Goal: Check status: Check status

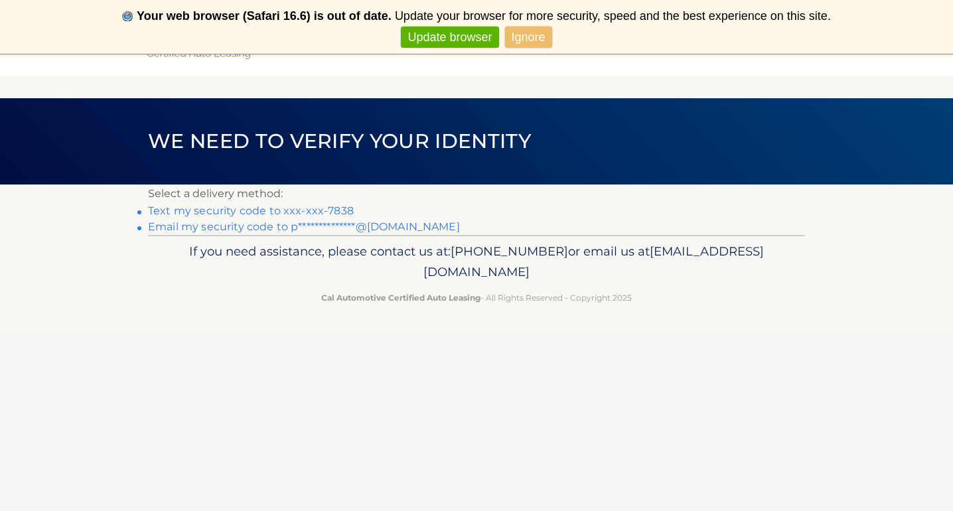
scroll to position [38, 0]
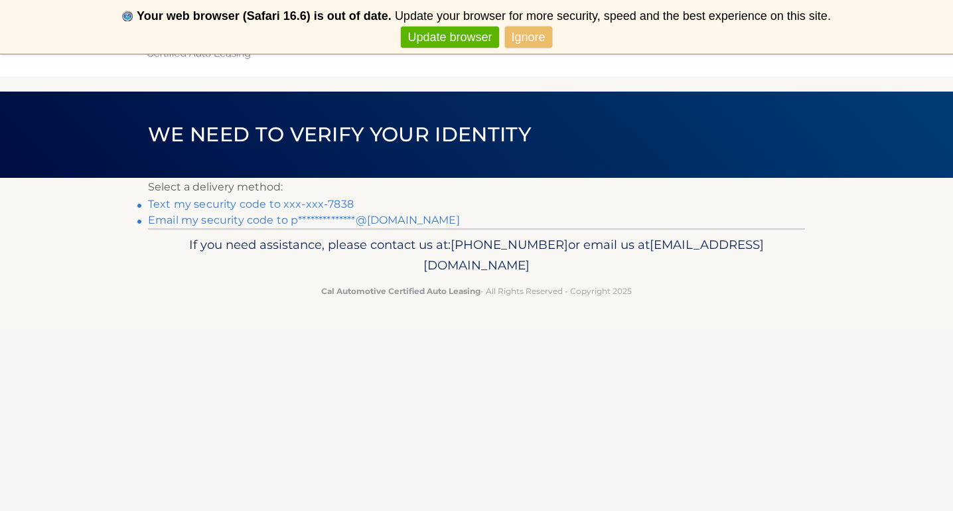
click at [224, 205] on link "Text my security code to xxx-xxx-7838" at bounding box center [251, 204] width 206 height 13
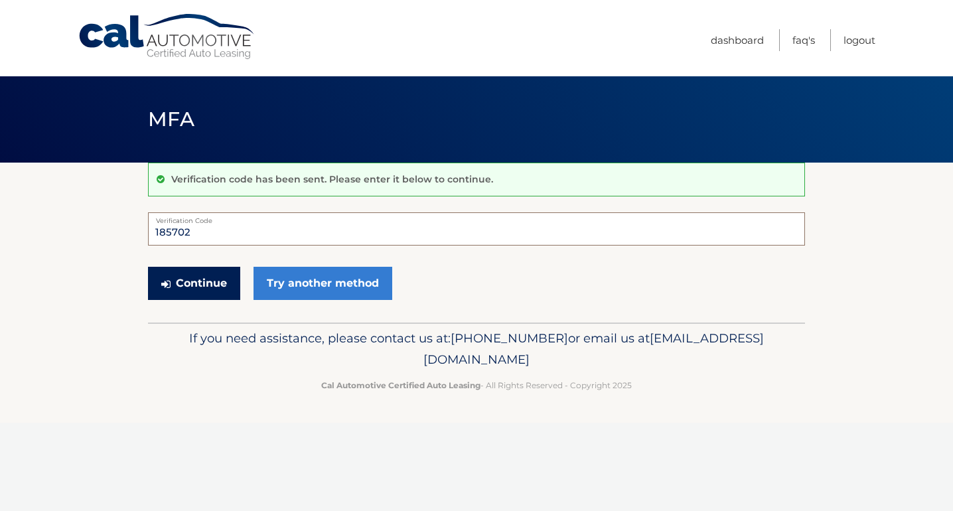
type input "185702"
click at [193, 282] on button "Continue" at bounding box center [194, 283] width 92 height 33
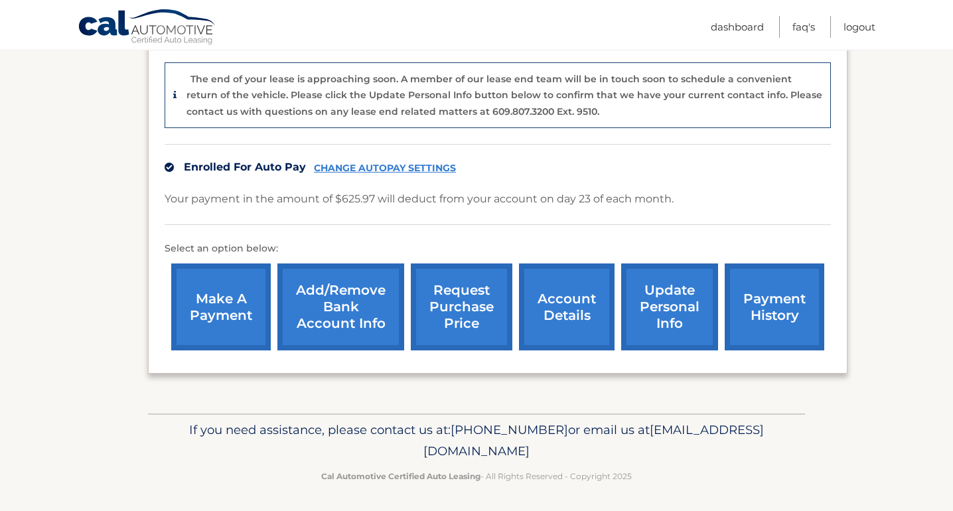
scroll to position [340, 0]
click at [449, 297] on link "request purchase price" at bounding box center [462, 307] width 102 height 87
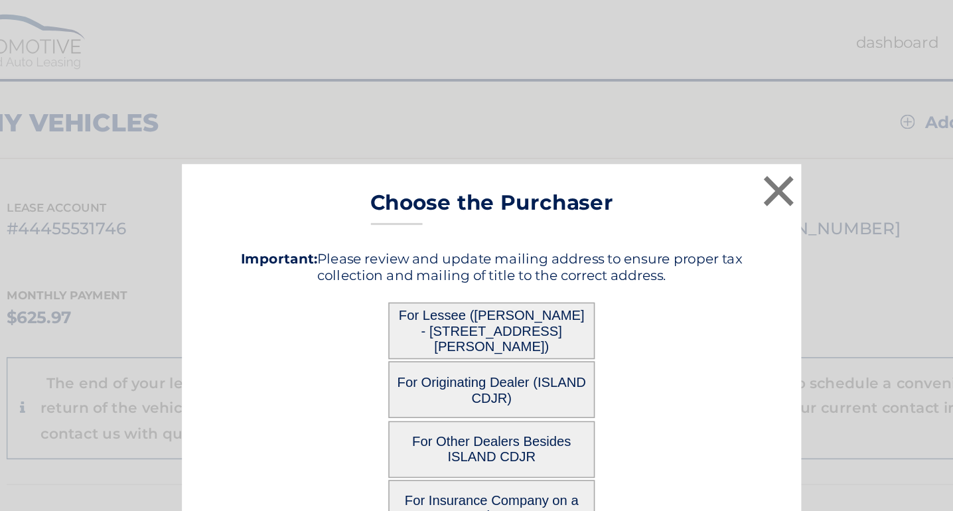
scroll to position [153, 0]
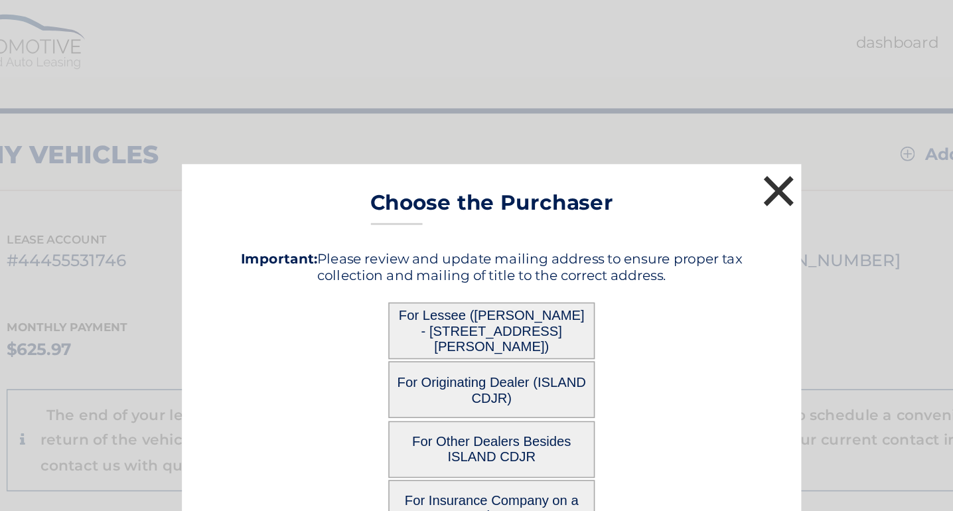
click at [648, 121] on button "×" at bounding box center [661, 123] width 27 height 27
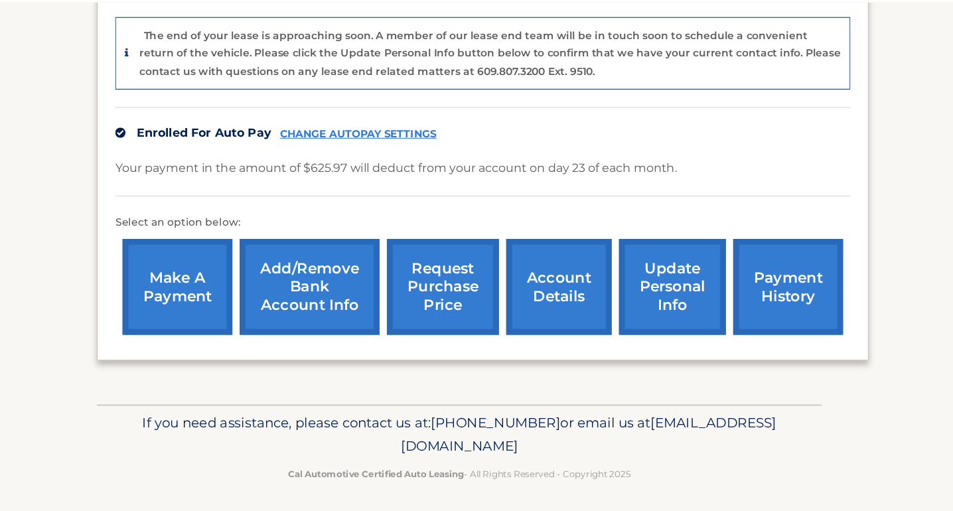
scroll to position [340, 0]
click at [411, 264] on link "request purchase price" at bounding box center [462, 307] width 102 height 87
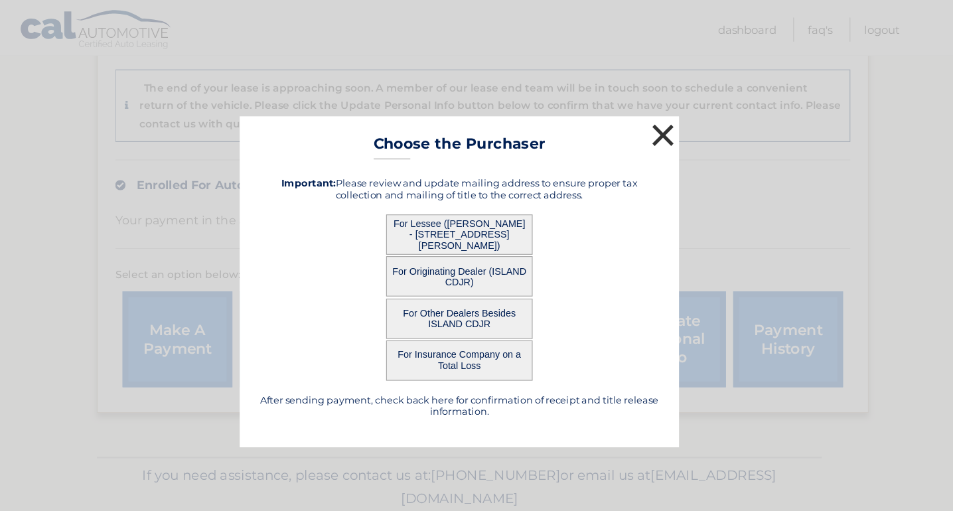
click at [648, 116] on button "×" at bounding box center [661, 123] width 27 height 27
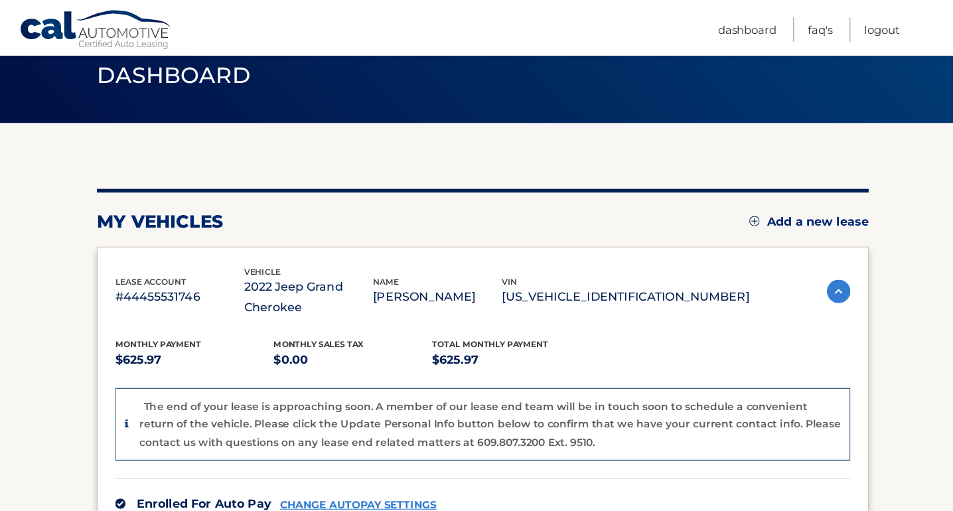
scroll to position [50, 0]
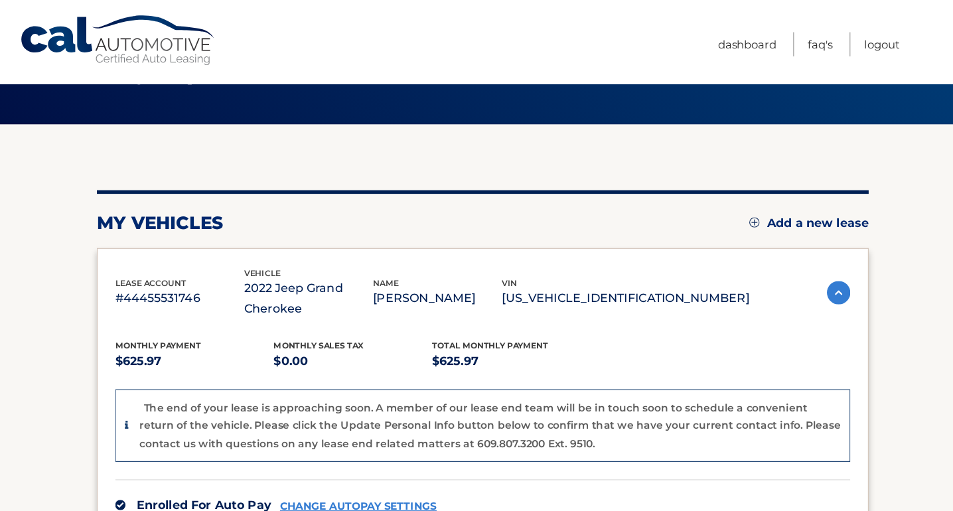
click at [810, 264] on img at bounding box center [820, 265] width 21 height 21
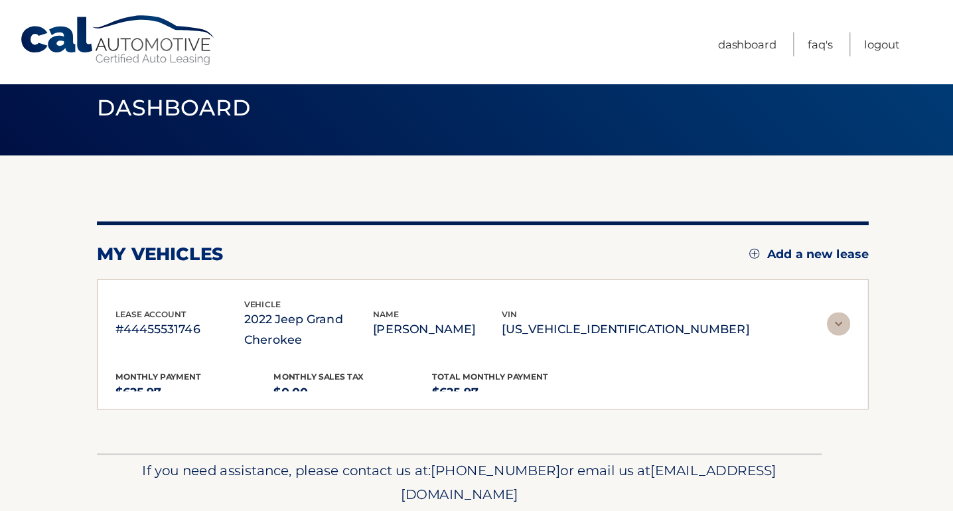
scroll to position [0, 0]
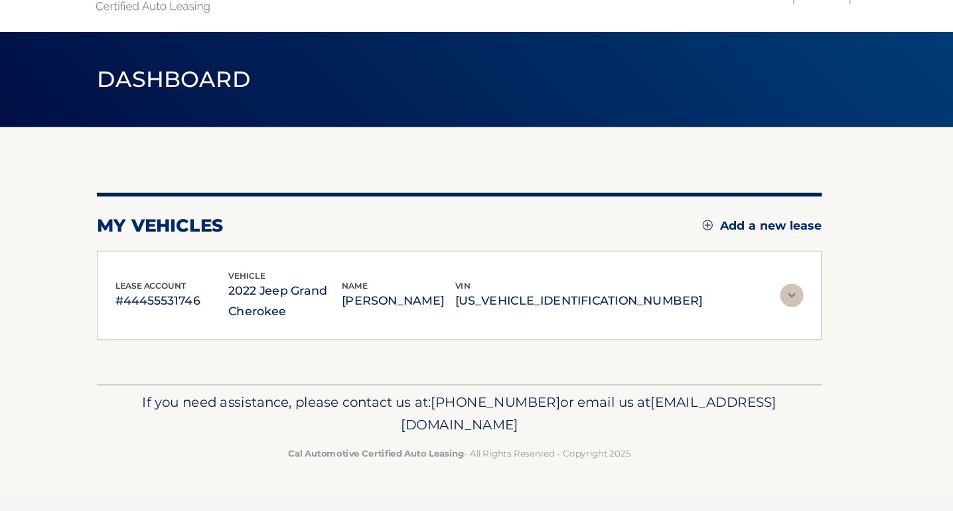
click at [768, 305] on img at bounding box center [778, 315] width 21 height 21
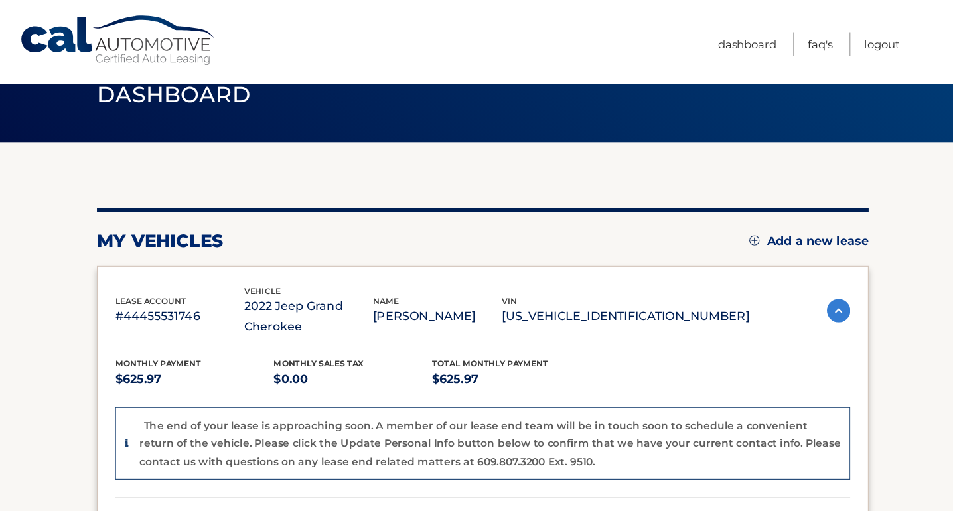
scroll to position [25, 0]
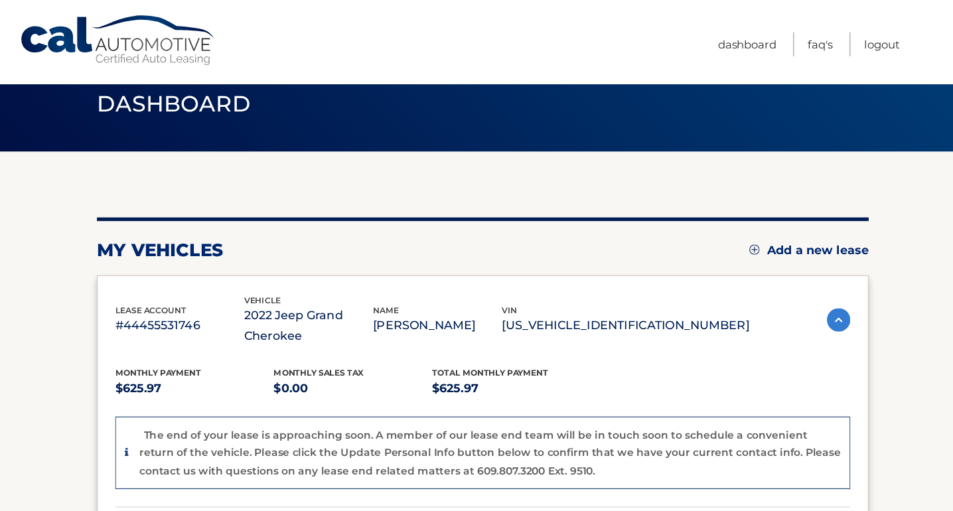
click at [150, 51] on link "Cal Automotive" at bounding box center [167, 36] width 179 height 47
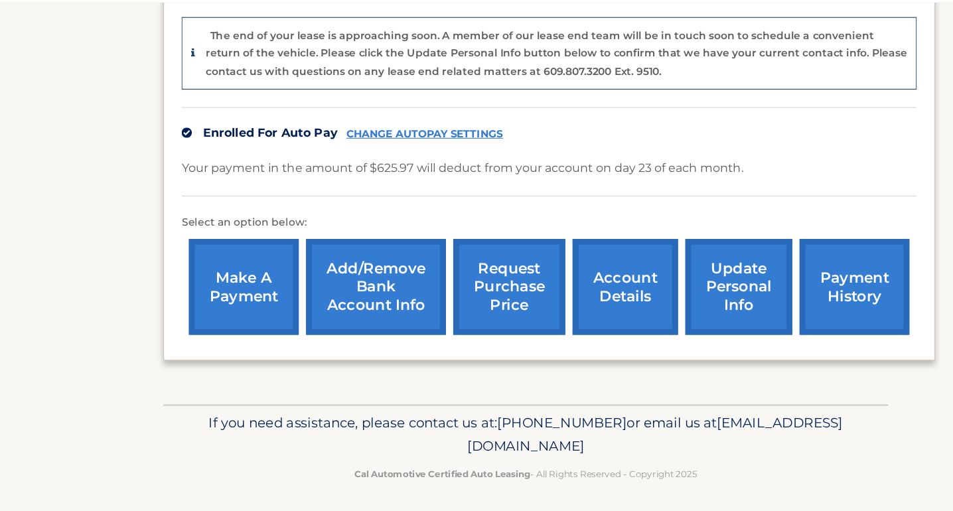
scroll to position [340, 0]
click at [580, 264] on link "account details" at bounding box center [567, 307] width 96 height 87
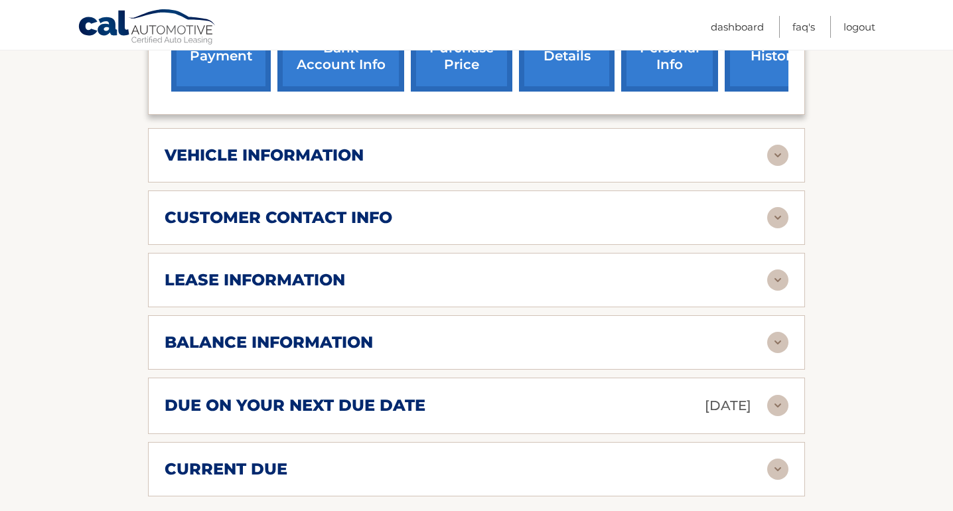
scroll to position [539, 0]
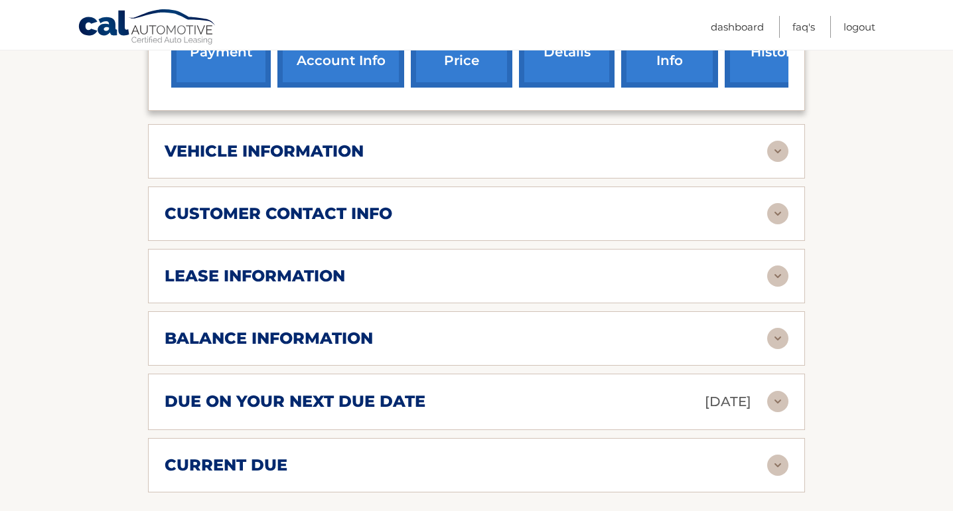
click at [673, 137] on div "vehicle information vehicle Year [DATE] vehicle make Jeep vehicle model Grand C…" at bounding box center [476, 151] width 657 height 54
click at [777, 153] on img at bounding box center [778, 151] width 21 height 21
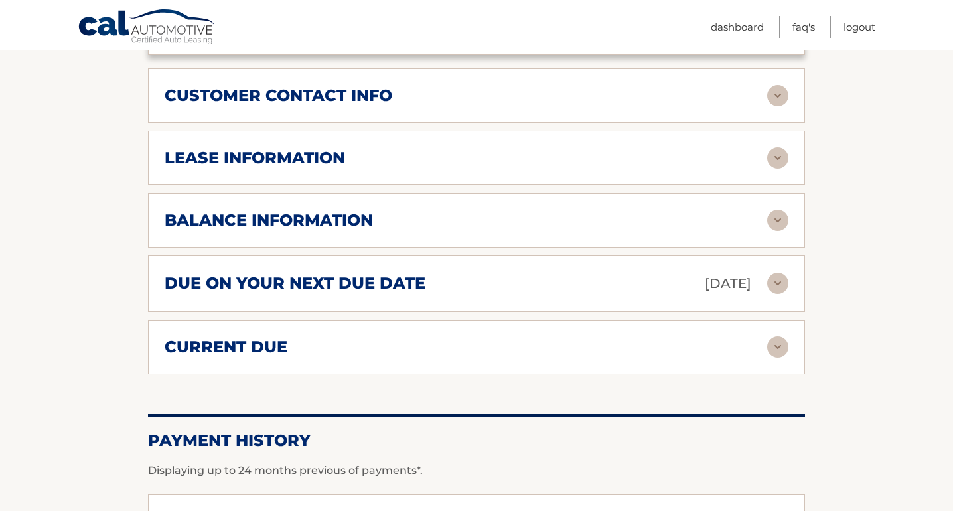
scroll to position [989, 0]
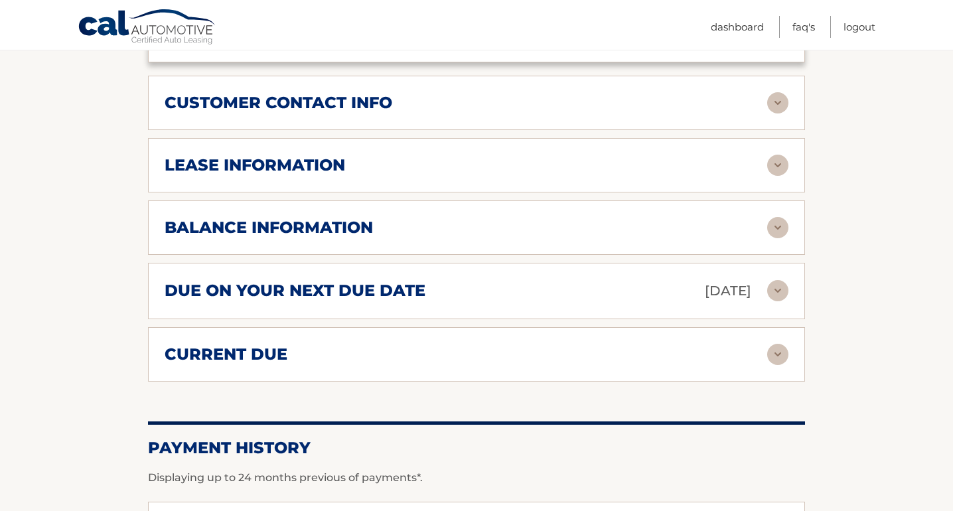
click at [775, 162] on img at bounding box center [778, 165] width 21 height 21
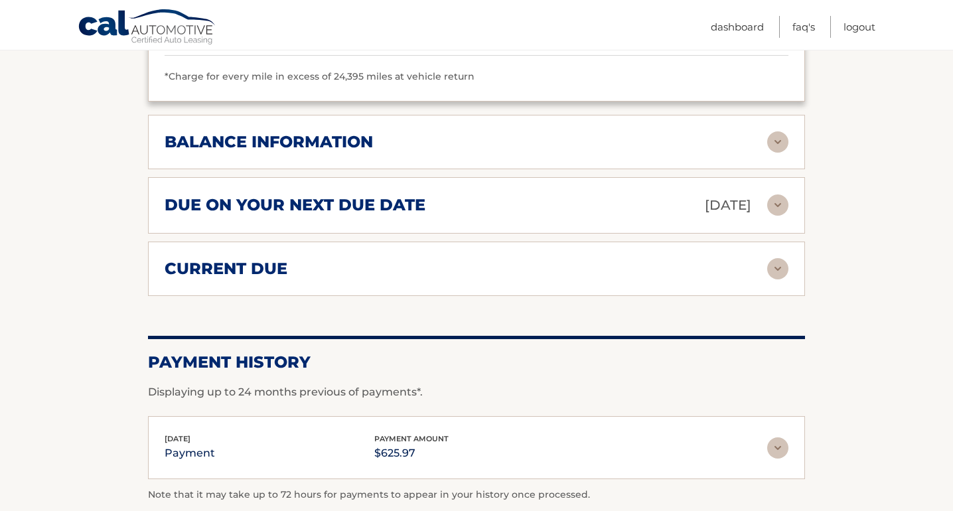
scroll to position [1325, 0]
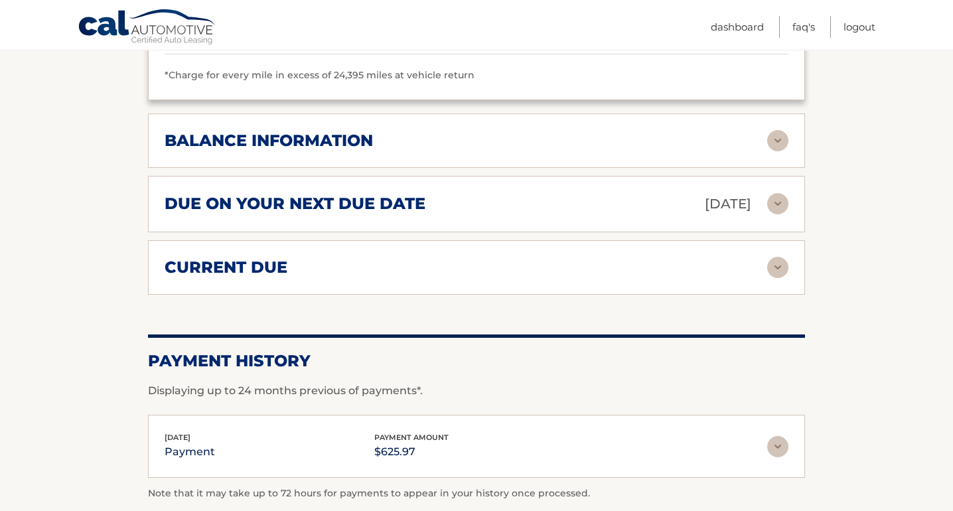
click at [749, 140] on div "balance information" at bounding box center [466, 141] width 603 height 20
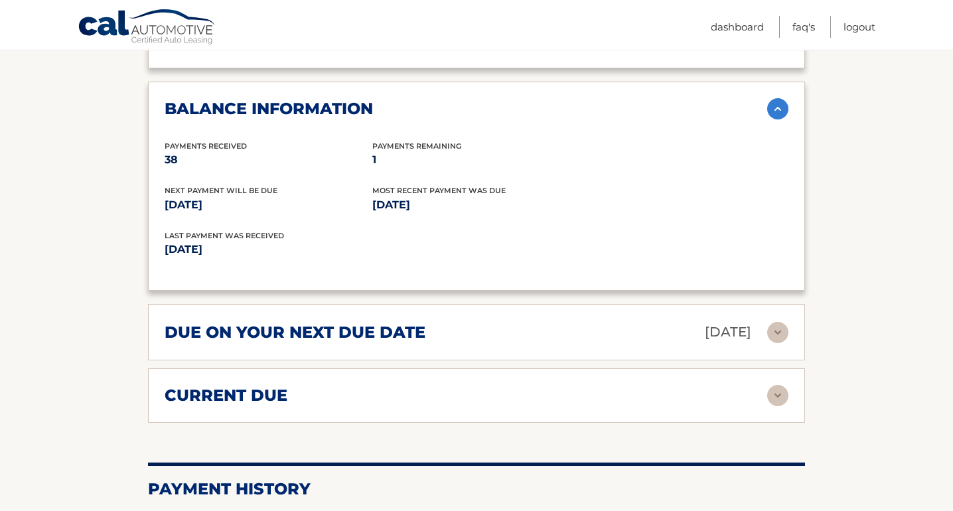
scroll to position [1364, 0]
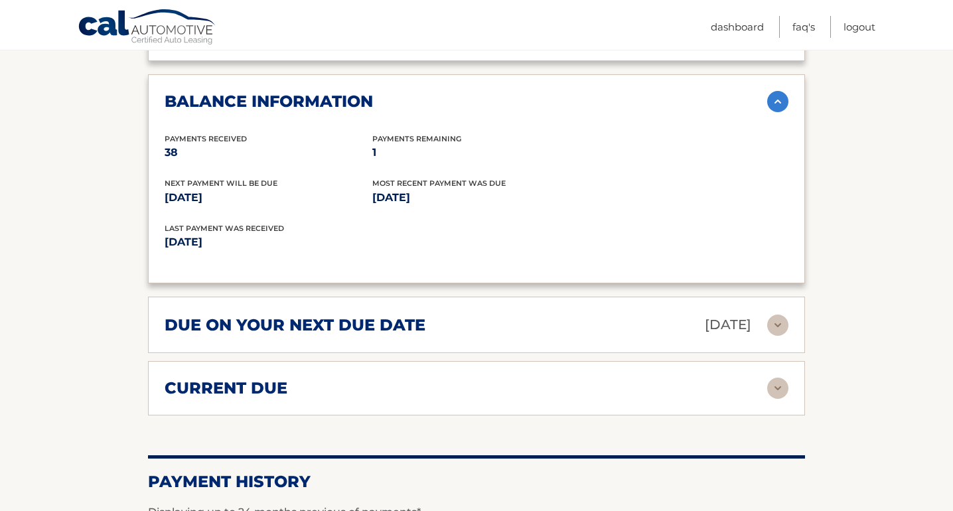
click at [705, 313] on p "[DATE]" at bounding box center [728, 324] width 46 height 23
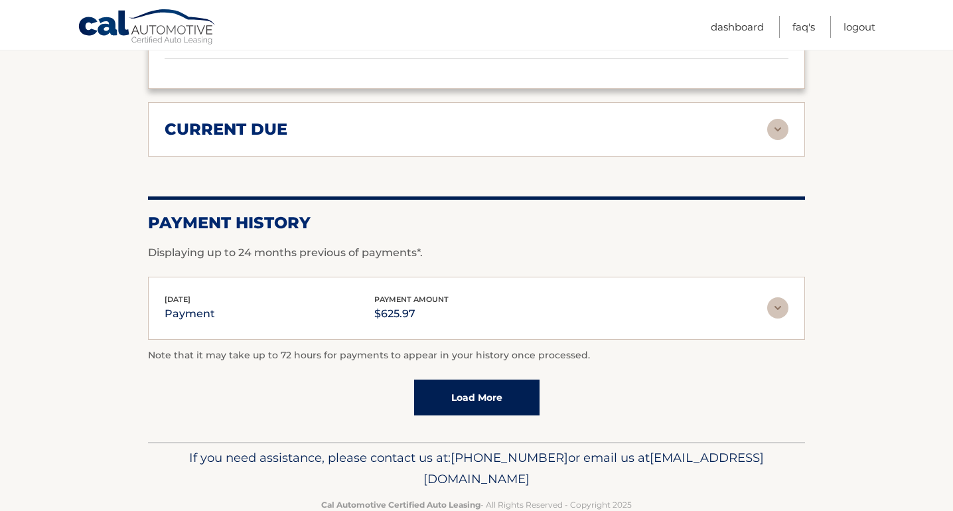
scroll to position [1753, 0]
click at [716, 296] on div "[DATE] payment payment amount $625.97" at bounding box center [466, 308] width 603 height 30
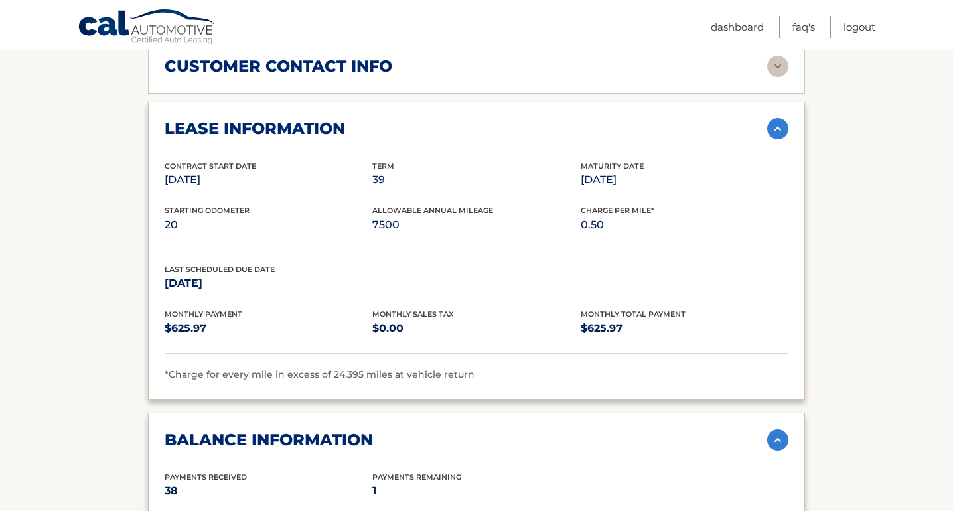
scroll to position [1023, 0]
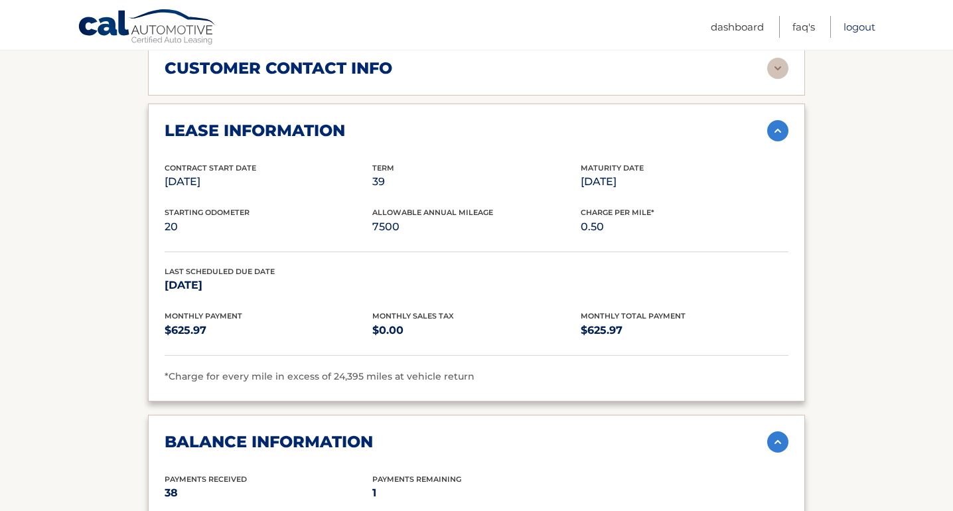
click at [868, 23] on link "Logout" at bounding box center [860, 27] width 32 height 22
